Goal: Transaction & Acquisition: Book appointment/travel/reservation

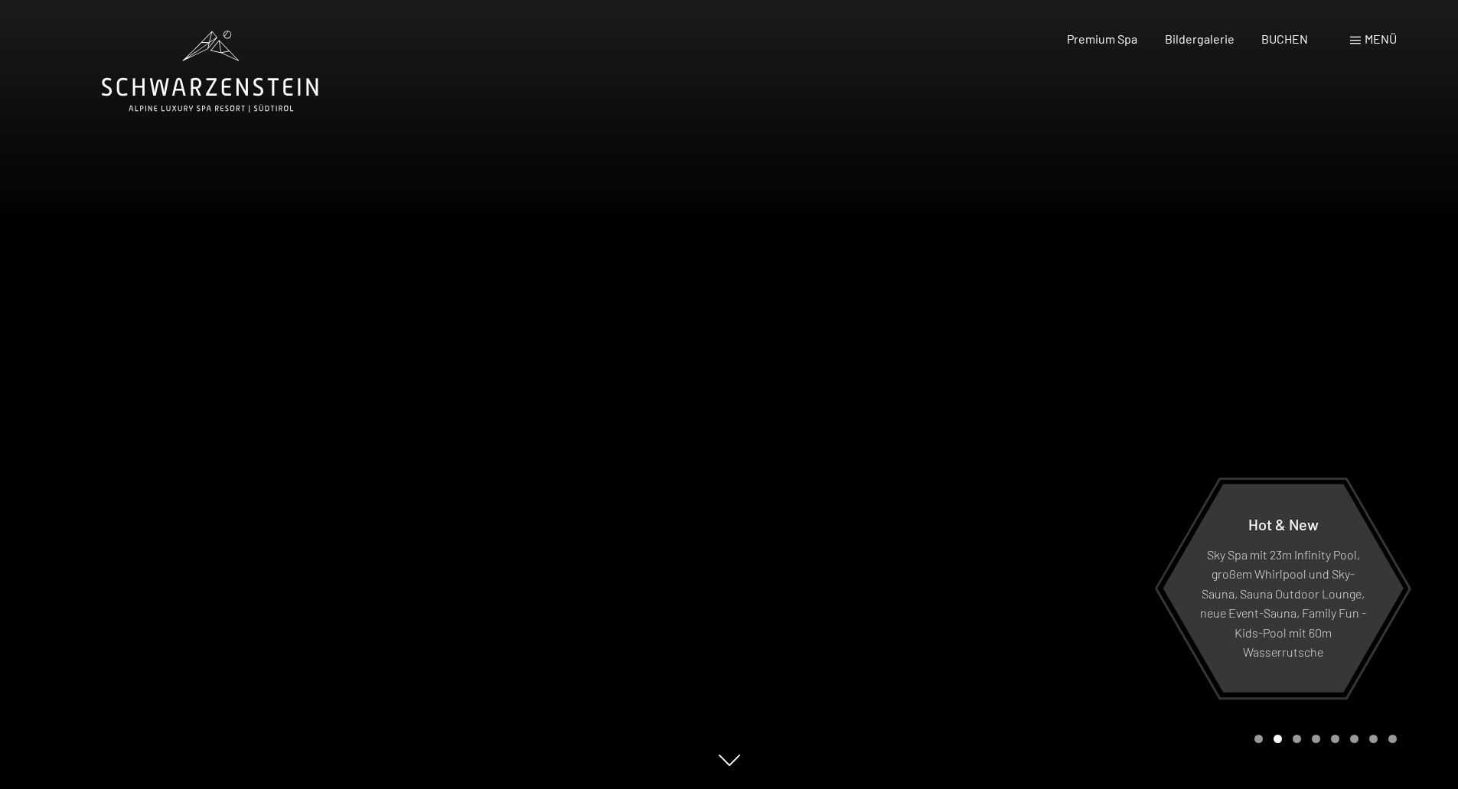
click at [1369, 40] on span "Menü" at bounding box center [1381, 38] width 32 height 15
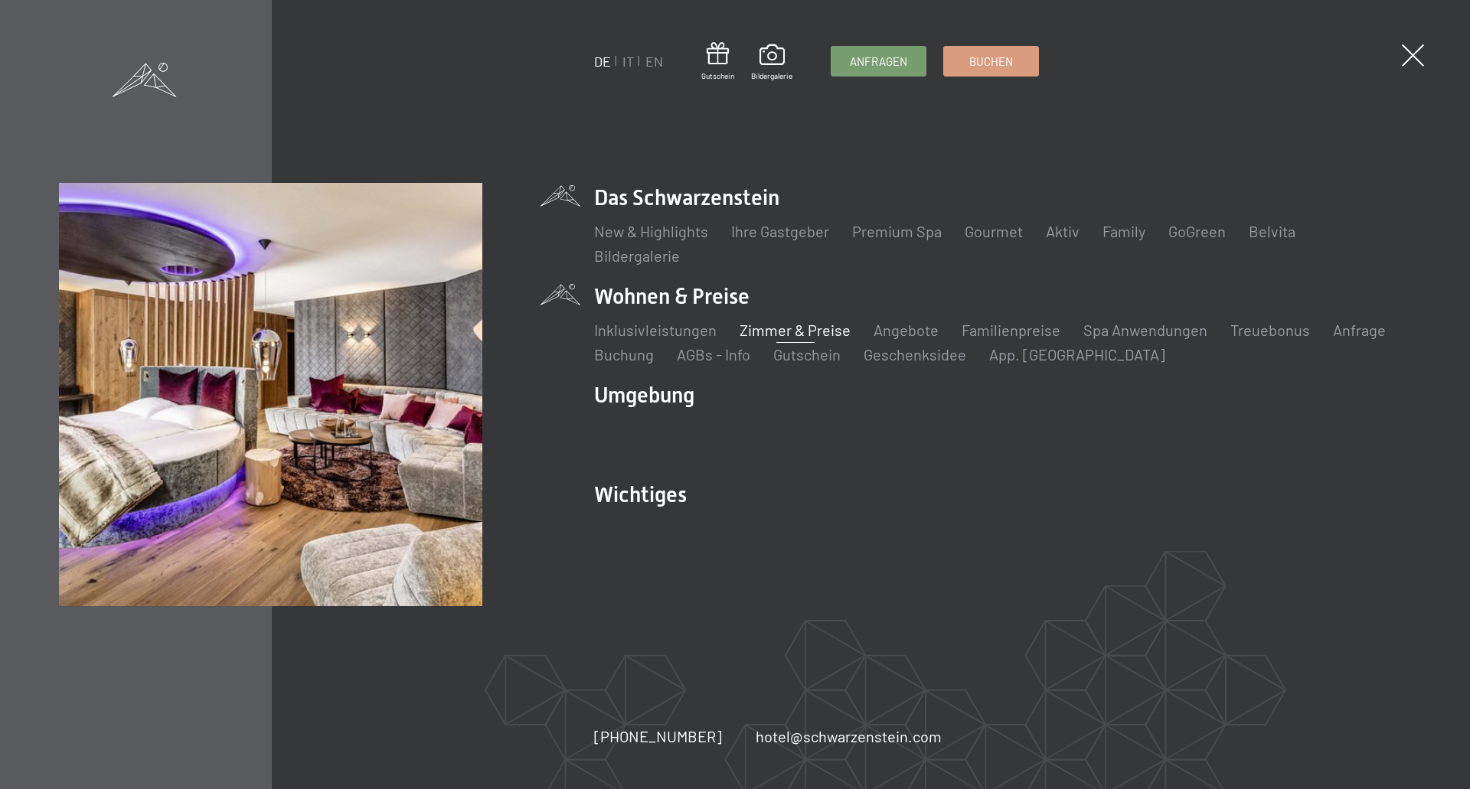
click at [778, 337] on link "Zimmer & Preise" at bounding box center [794, 330] width 111 height 18
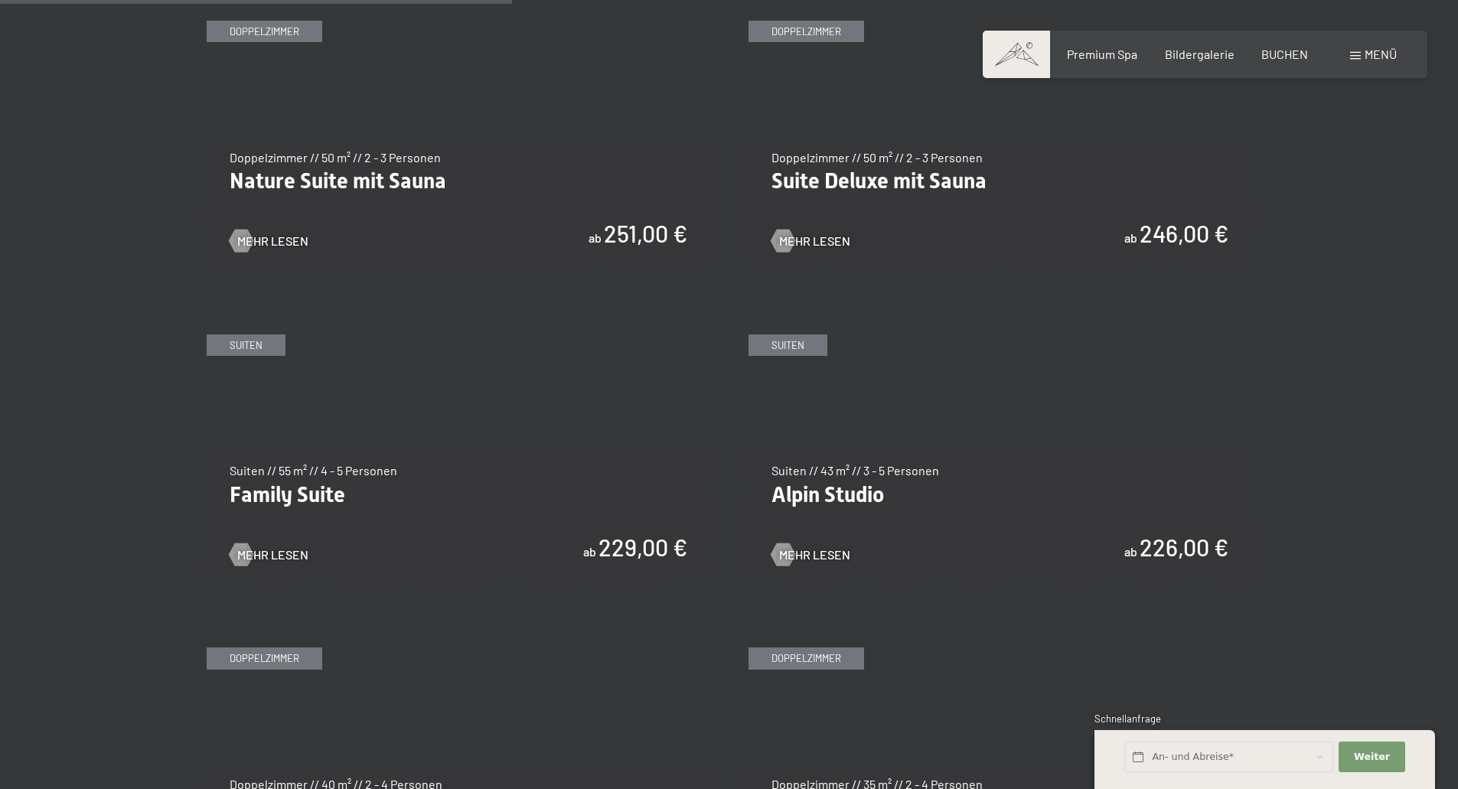
scroll to position [1837, 0]
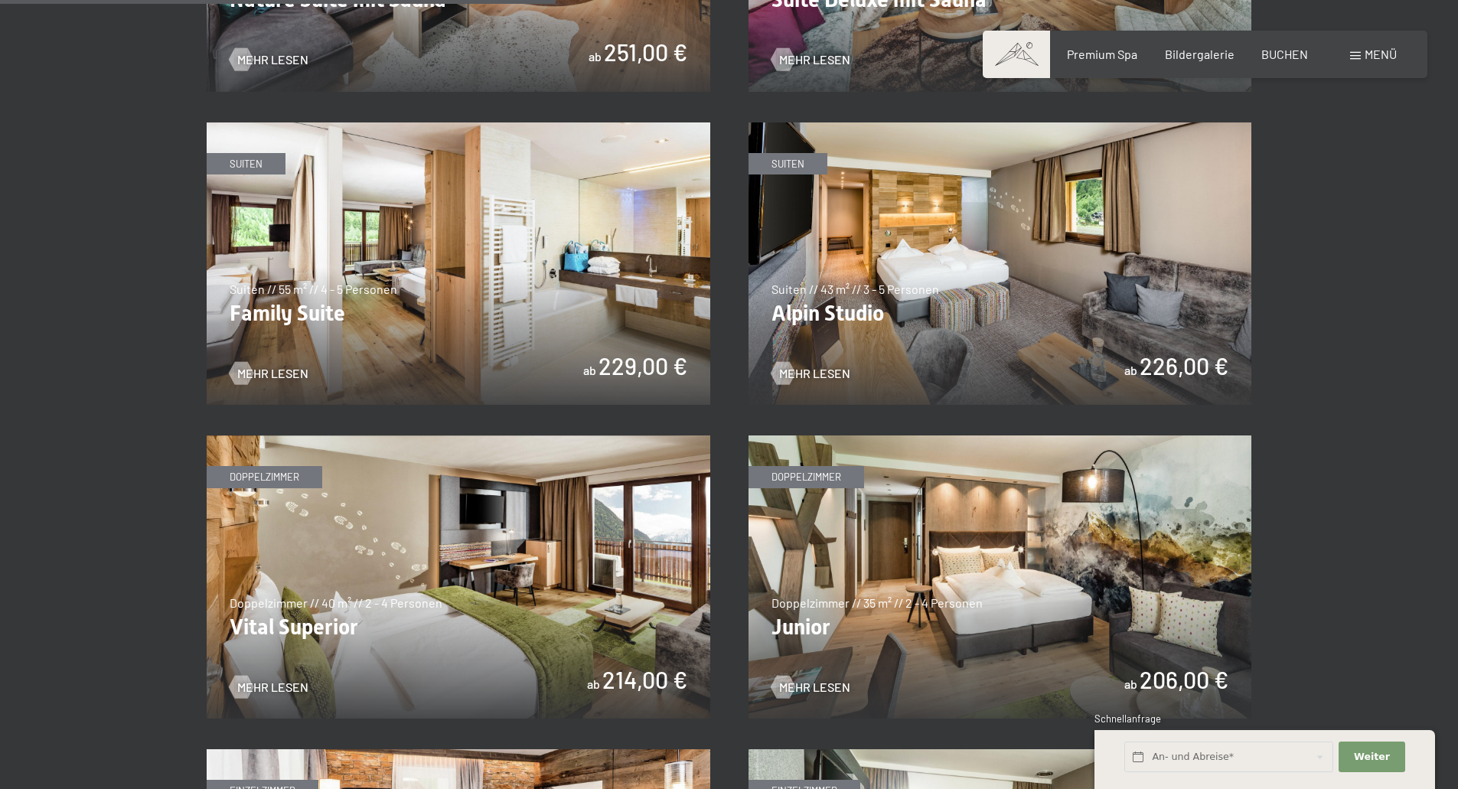
click at [460, 621] on img at bounding box center [459, 577] width 504 height 283
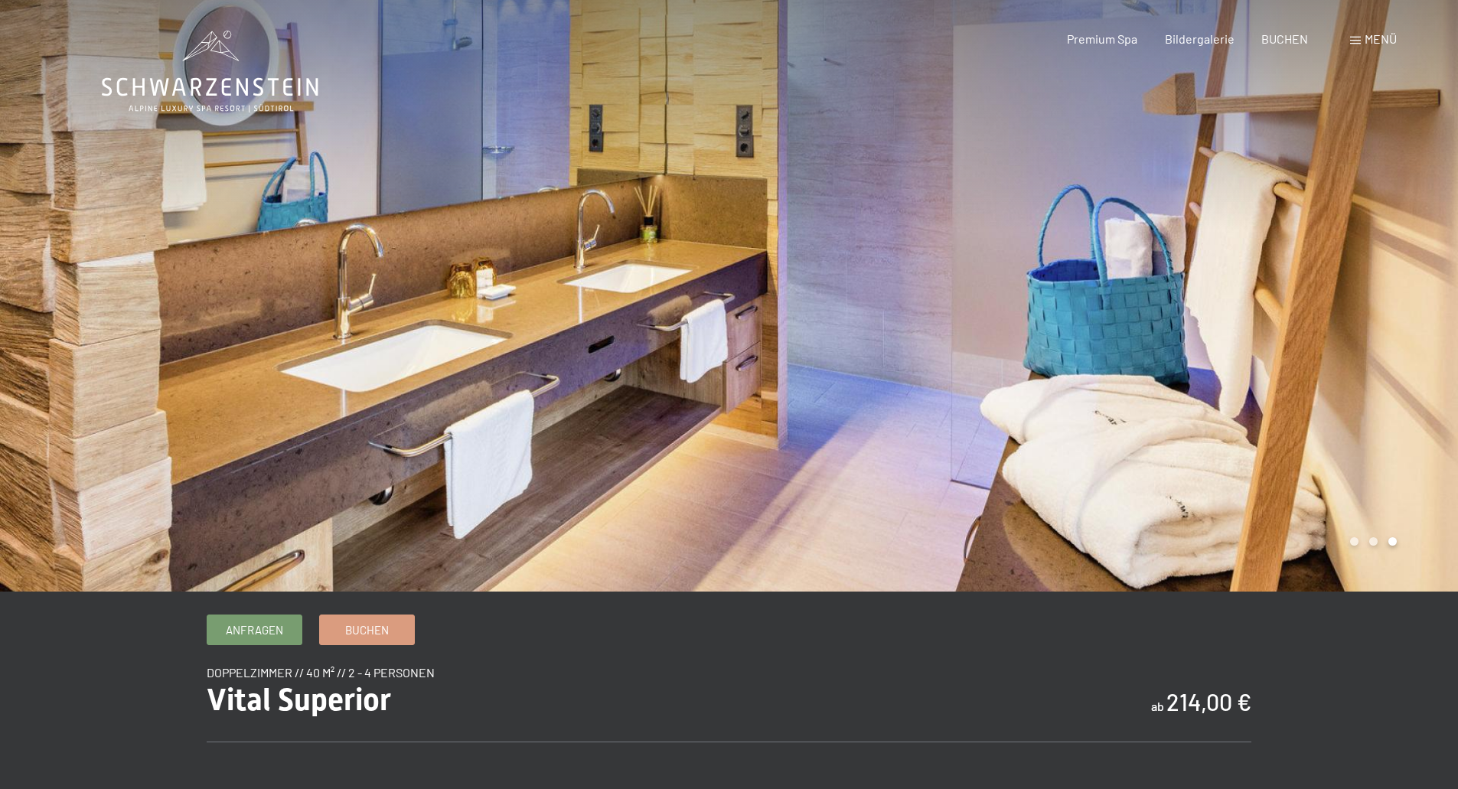
click at [1362, 37] on div "Menü" at bounding box center [1373, 39] width 47 height 17
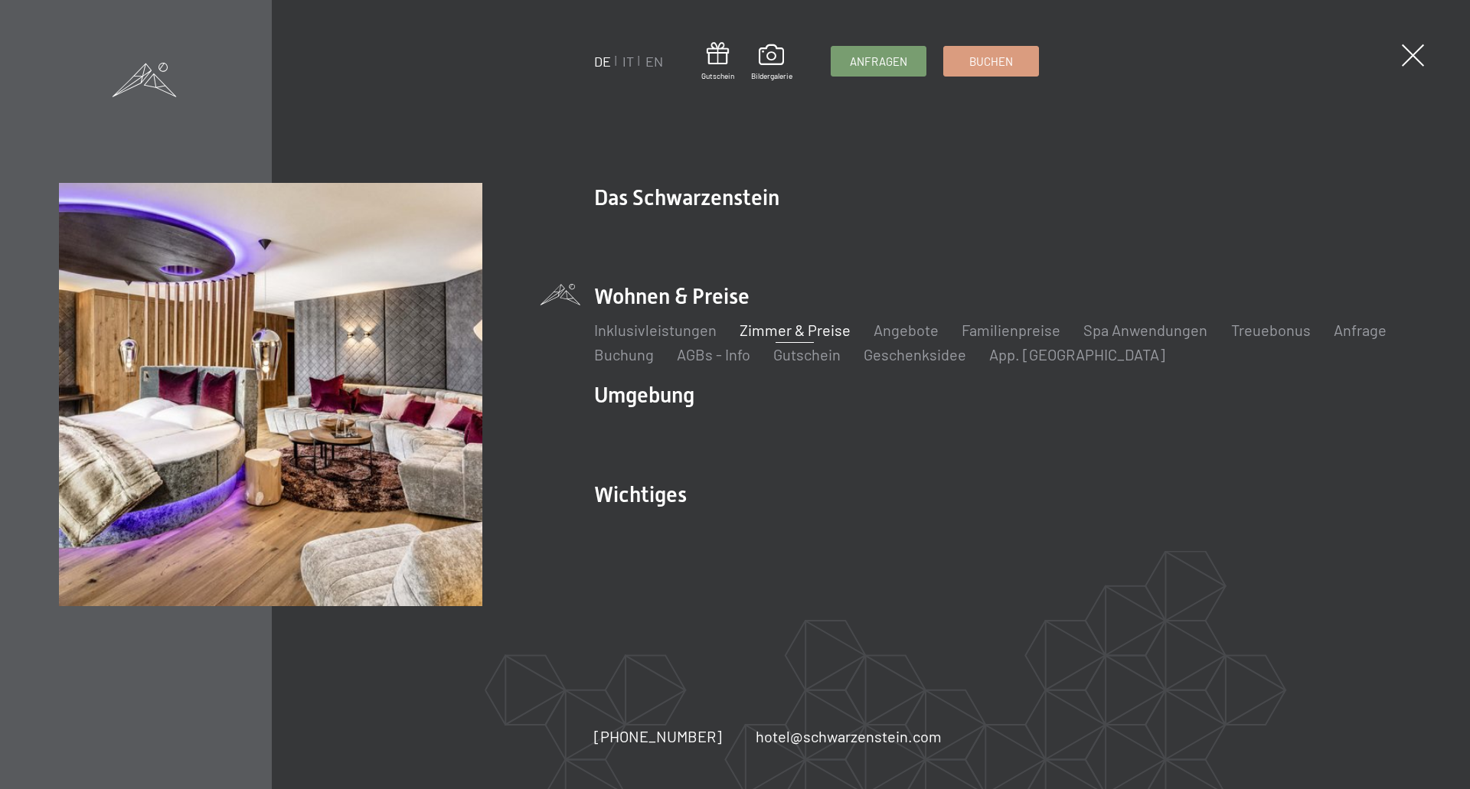
click at [790, 334] on link "Zimmer & Preise" at bounding box center [794, 330] width 111 height 18
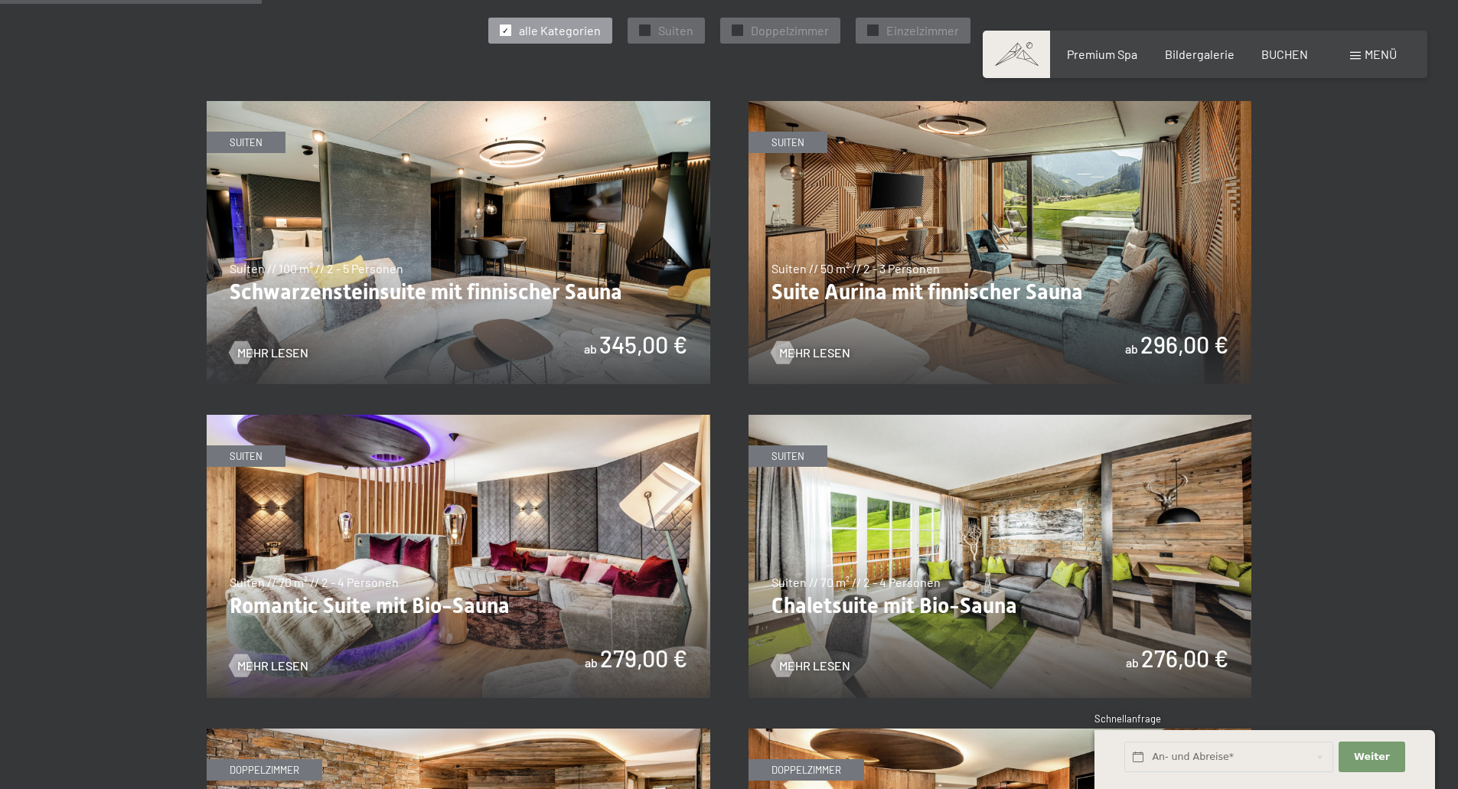
scroll to position [919, 0]
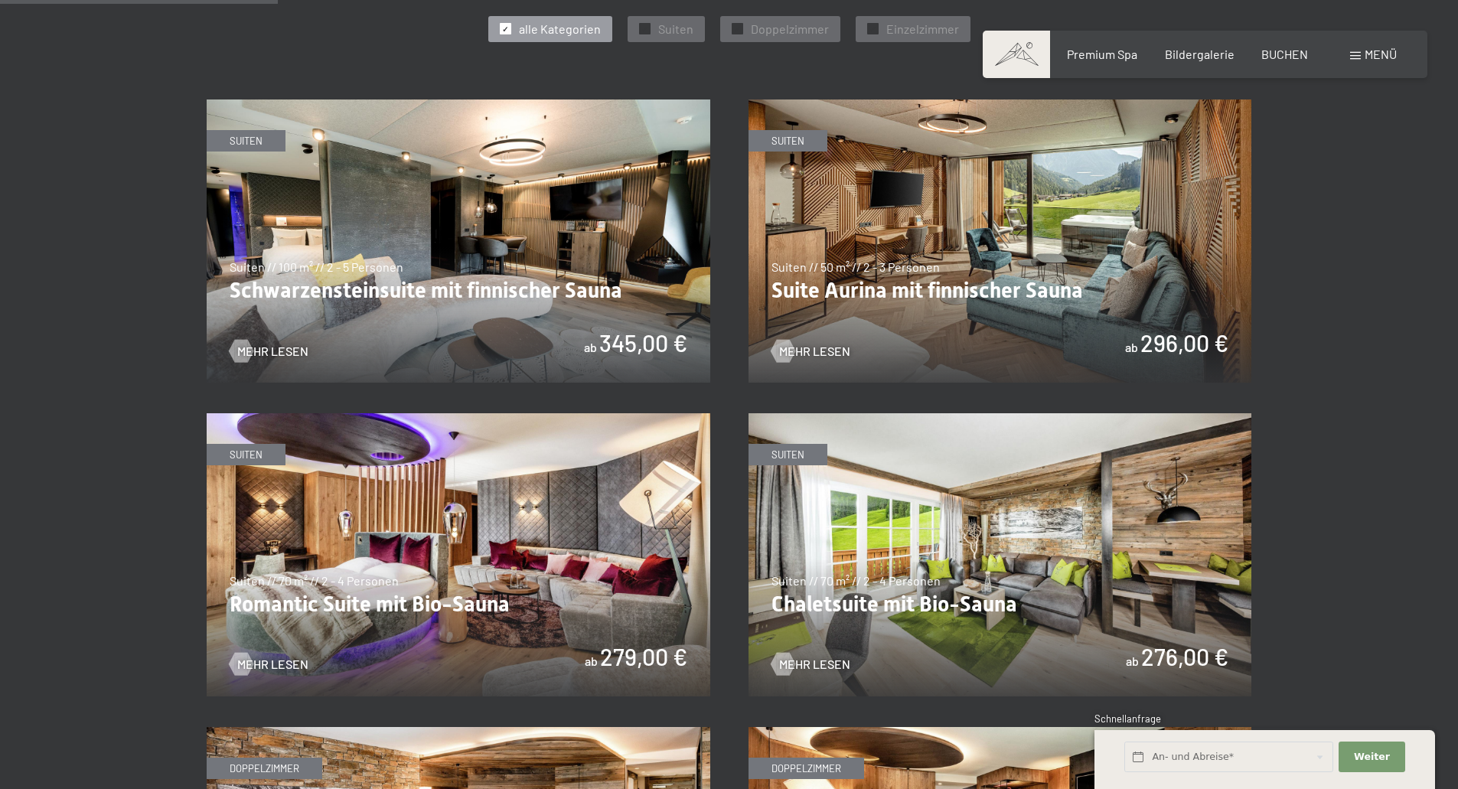
click at [939, 302] on img at bounding box center [1001, 241] width 504 height 283
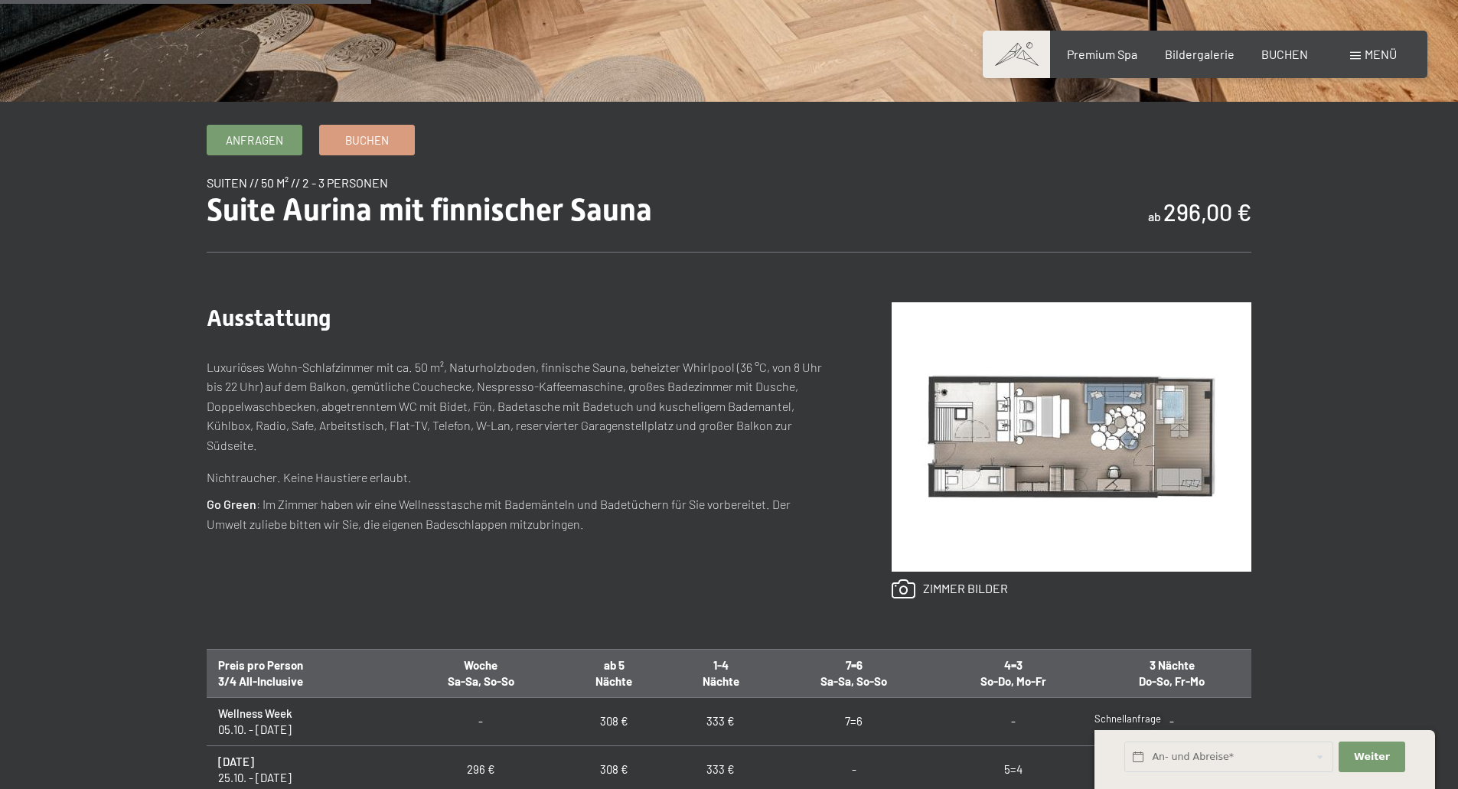
scroll to position [536, 0]
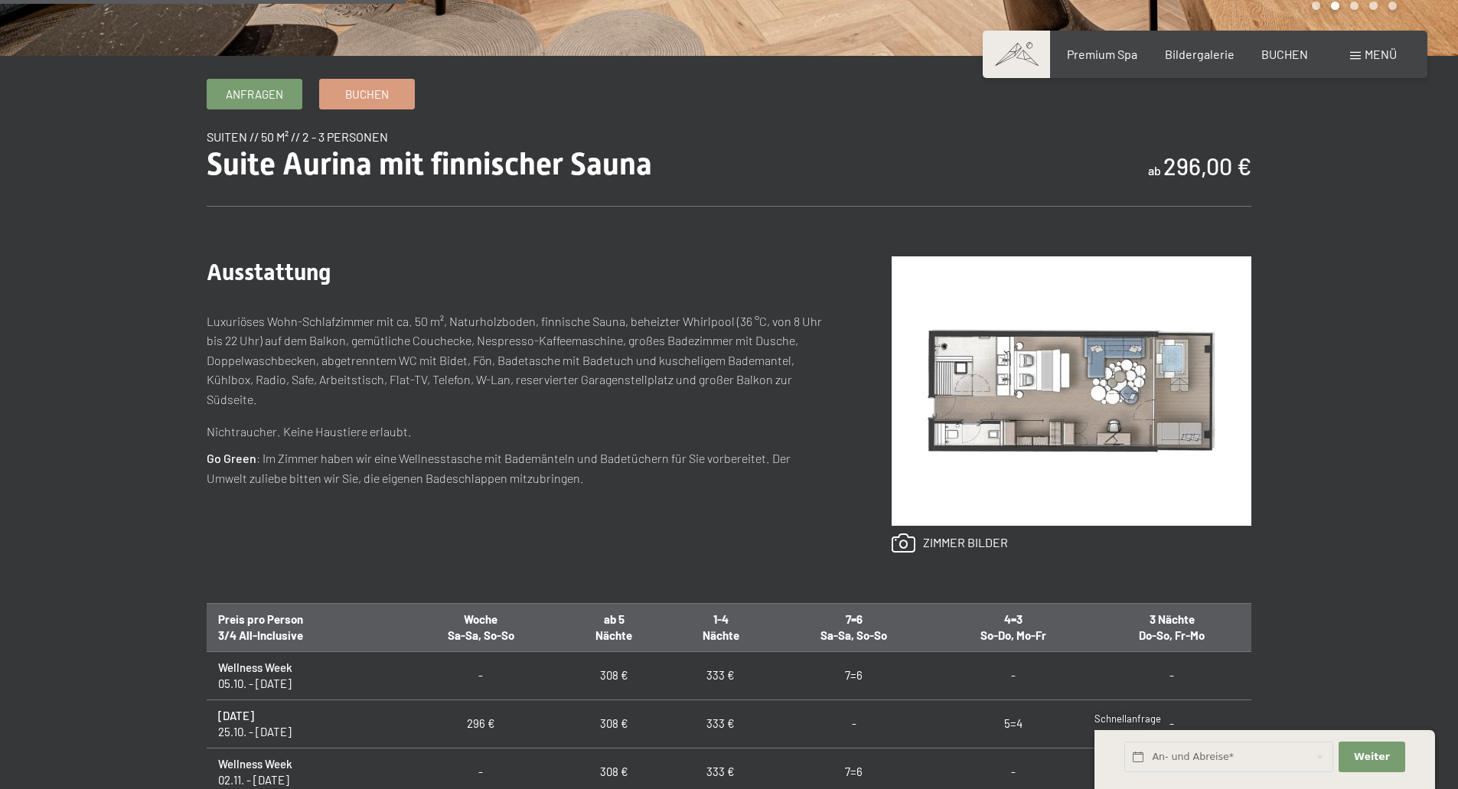
click at [1028, 407] on img at bounding box center [1072, 390] width 360 height 269
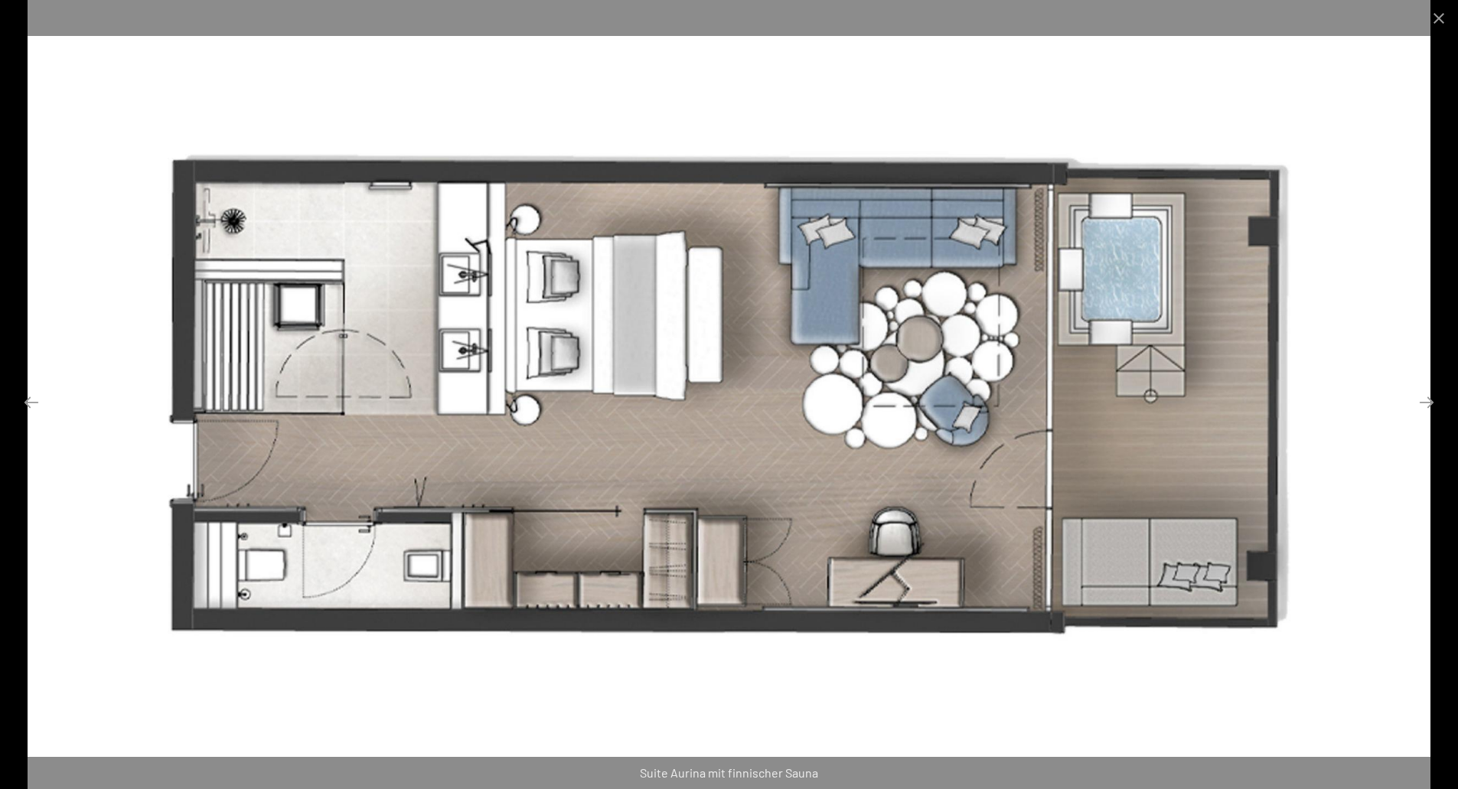
scroll to position [612, 0]
click at [1435, 16] on button "Close gallery" at bounding box center [1439, 18] width 38 height 36
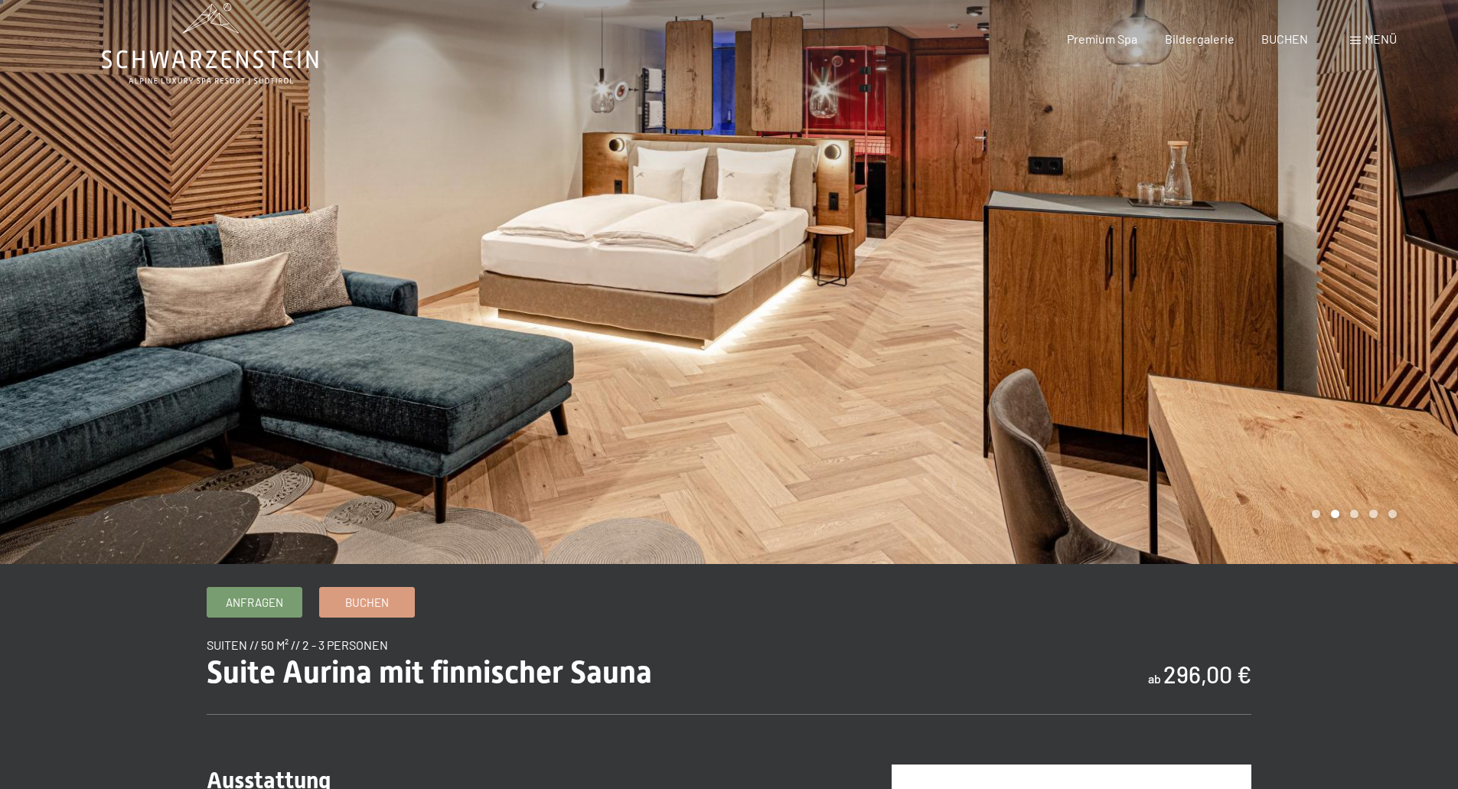
scroll to position [0, 0]
